Goal: Find specific fact: Find contact information

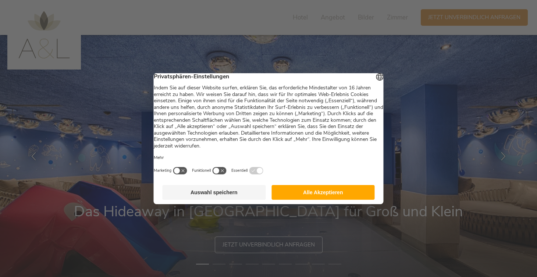
click at [237, 198] on button "Auswahl speichern" at bounding box center [214, 192] width 103 height 15
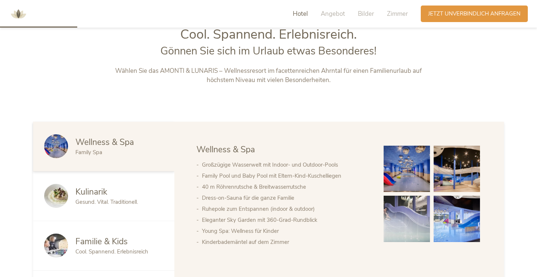
scroll to position [314, 0]
click at [404, 167] on img at bounding box center [407, 168] width 46 height 46
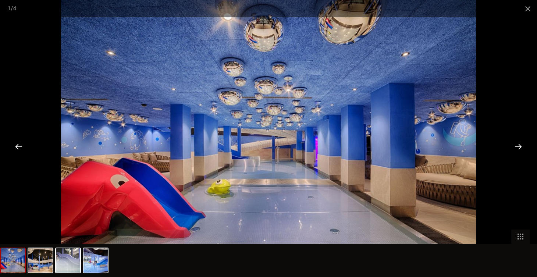
click at [521, 144] on div at bounding box center [518, 146] width 23 height 23
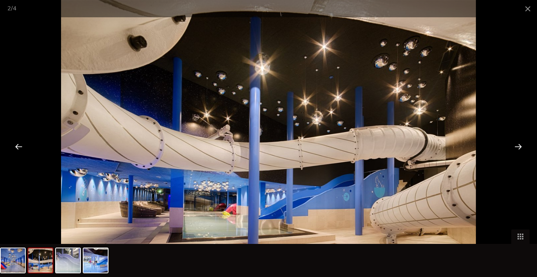
click at [521, 144] on div at bounding box center [518, 146] width 23 height 23
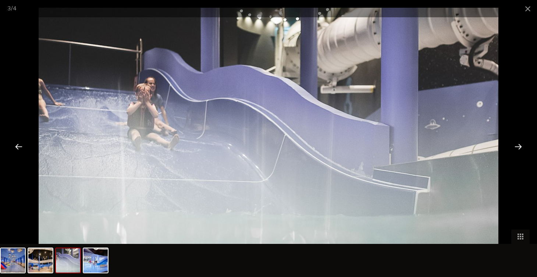
click at [521, 144] on div at bounding box center [518, 146] width 23 height 23
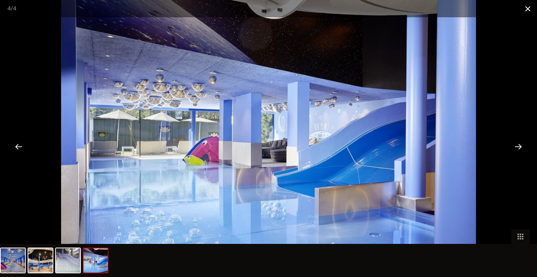
click at [528, 10] on span at bounding box center [528, 8] width 18 height 17
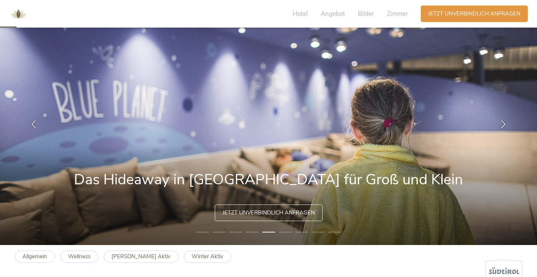
scroll to position [0, 0]
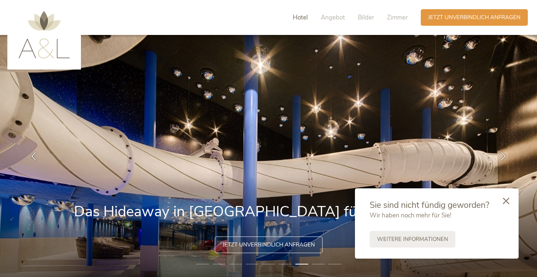
click at [297, 17] on span "Hotel" at bounding box center [300, 17] width 15 height 8
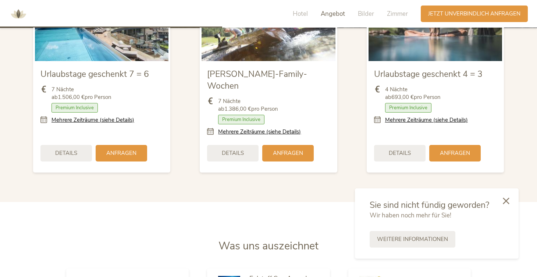
scroll to position [898, 0]
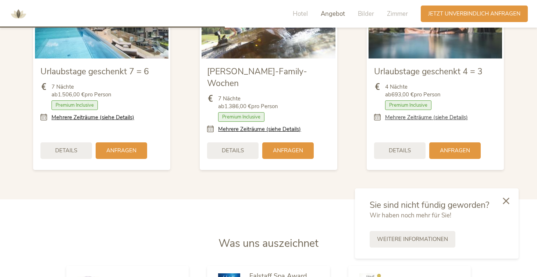
click at [408, 120] on link "Mehrere Zeiträume (siehe Details)" at bounding box center [426, 118] width 83 height 8
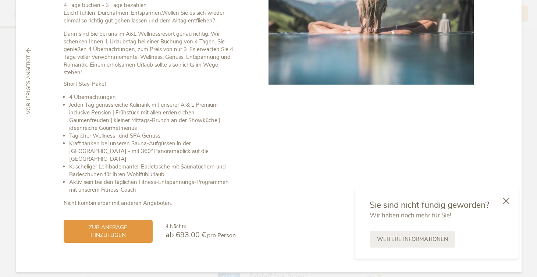
scroll to position [0, 0]
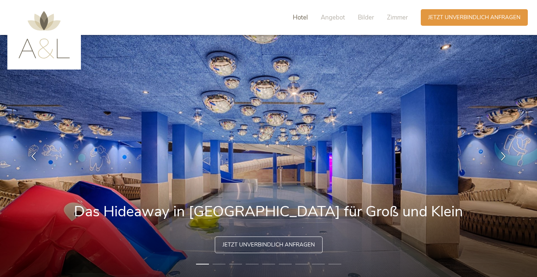
click at [300, 18] on span "Hotel" at bounding box center [300, 17] width 15 height 8
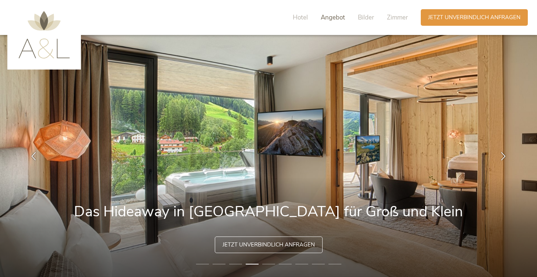
click at [336, 17] on span "Angebot" at bounding box center [333, 17] width 24 height 8
click at [308, 22] on div "Hotel Angebot Bilder Zimmer" at bounding box center [352, 17] width 137 height 17
click at [302, 18] on span "Hotel" at bounding box center [300, 17] width 15 height 8
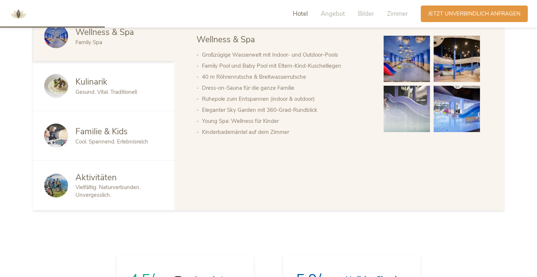
scroll to position [430, 0]
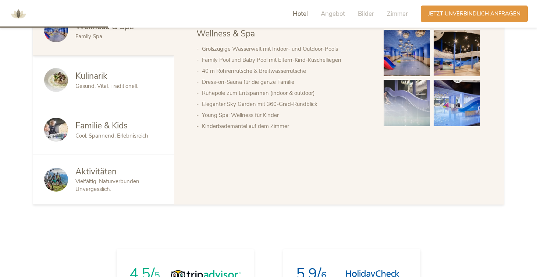
click at [102, 82] on div "Kulinarik" at bounding box center [119, 76] width 88 height 12
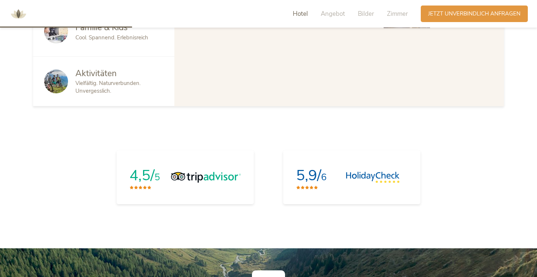
scroll to position [529, 0]
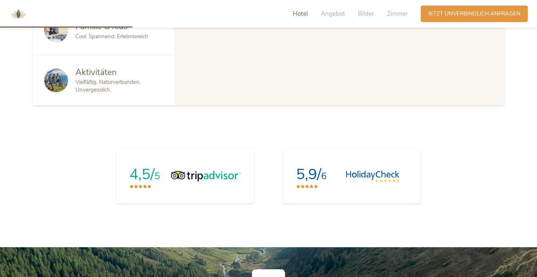
click at [110, 80] on span "Vielfältig. Naturverbunden. Unvergesslich." at bounding box center [107, 85] width 65 height 15
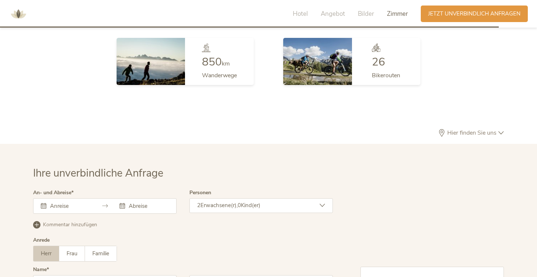
scroll to position [1985, 0]
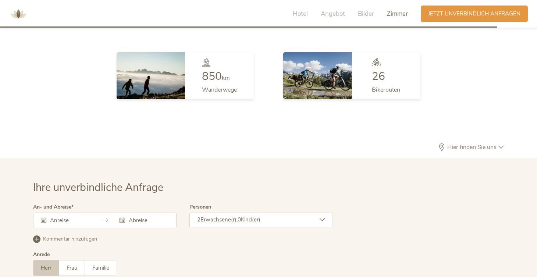
click at [480, 144] on span "Hier finden Sie uns" at bounding box center [472, 147] width 53 height 6
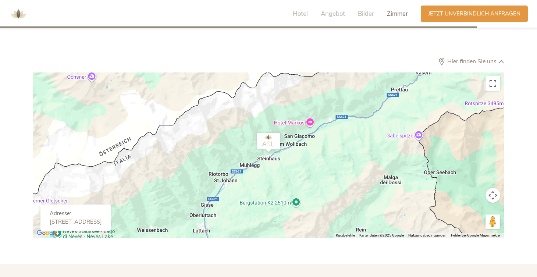
scroll to position [2078, 0]
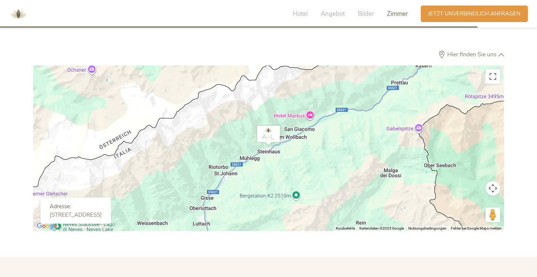
click at [349, 149] on div at bounding box center [268, 149] width 471 height 166
drag, startPoint x: 50, startPoint y: 203, endPoint x: 142, endPoint y: 204, distance: 92.4
click at [102, 212] on div "[STREET_ADDRESS]" at bounding box center [76, 215] width 52 height 7
copy div "Klausbergstraße 55, 39030 Steinhaus"
